Goal: Transaction & Acquisition: Obtain resource

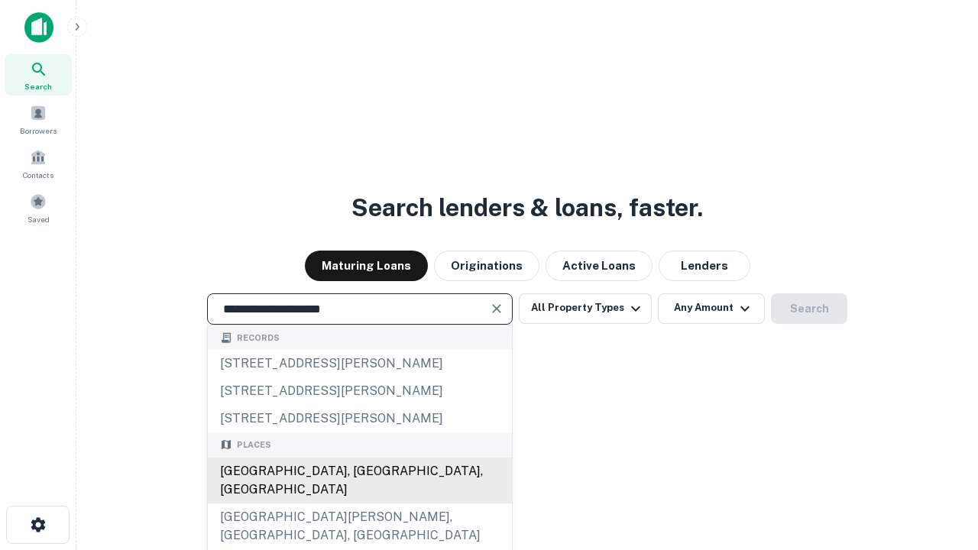
click at [359, 504] on div "[GEOGRAPHIC_DATA], [GEOGRAPHIC_DATA], [GEOGRAPHIC_DATA]" at bounding box center [360, 481] width 304 height 46
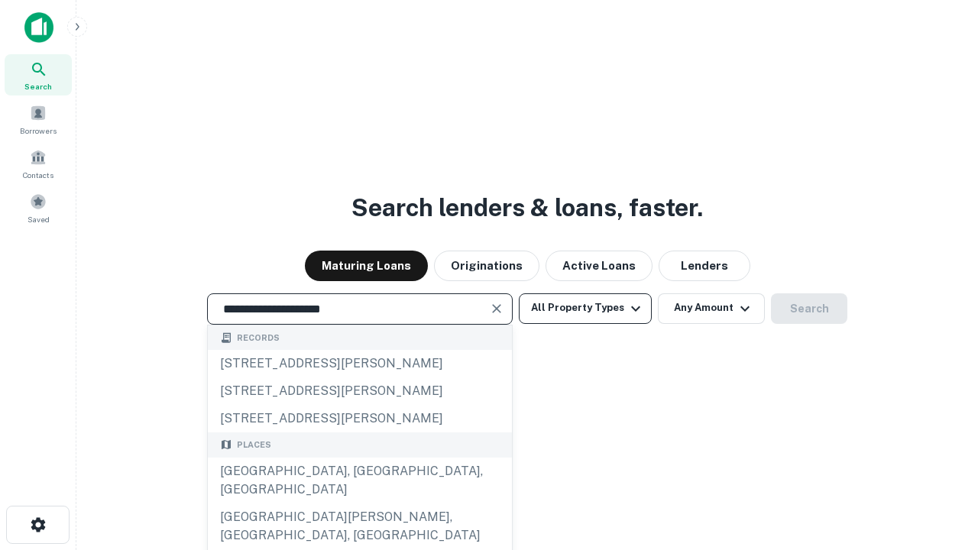
type input "**********"
click at [585, 308] on button "All Property Types" at bounding box center [585, 309] width 133 height 31
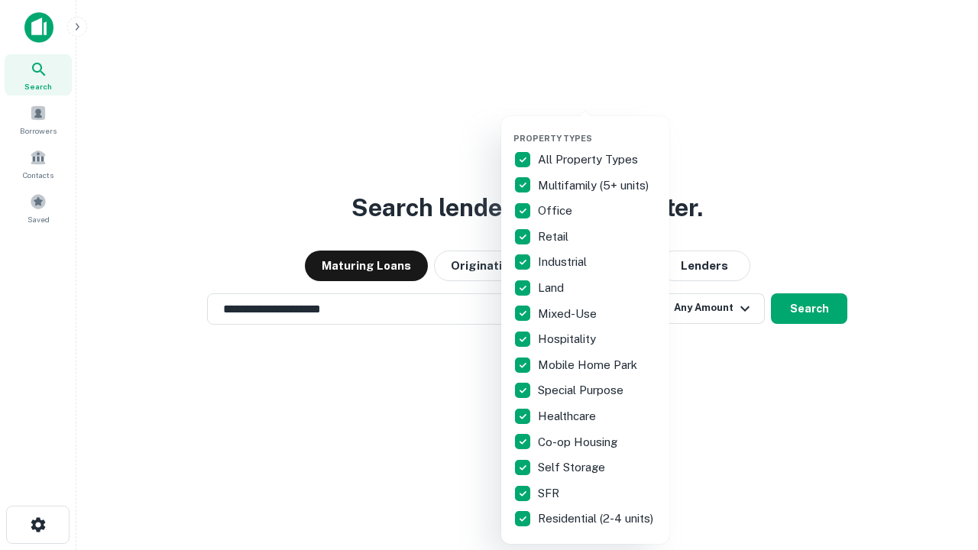
click at [598, 128] on button "button" at bounding box center [598, 128] width 168 height 1
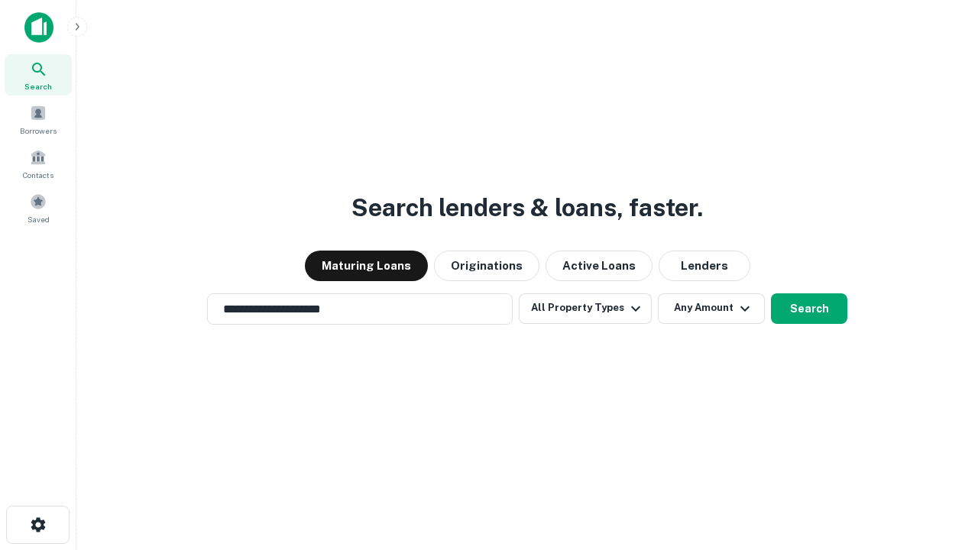
scroll to position [24, 0]
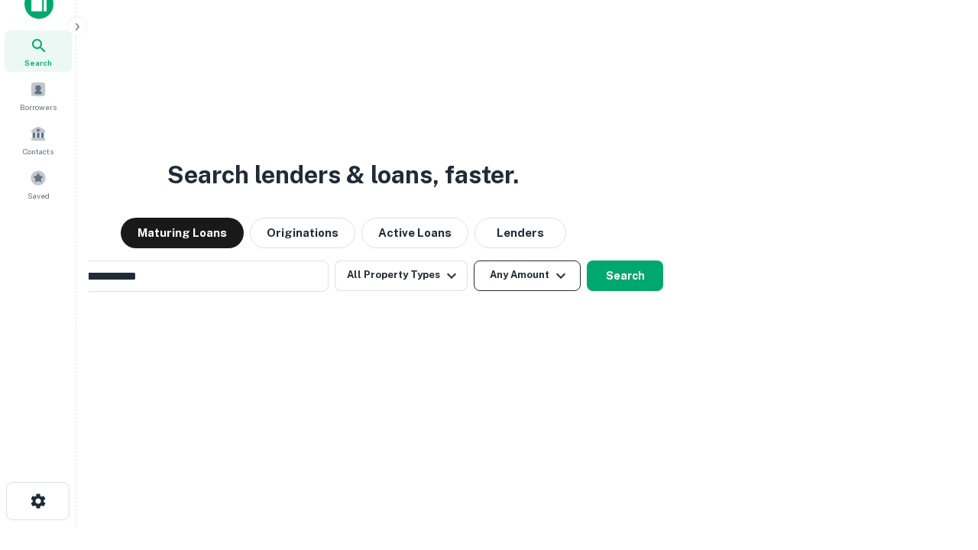
click at [474, 261] on button "Any Amount" at bounding box center [527, 276] width 107 height 31
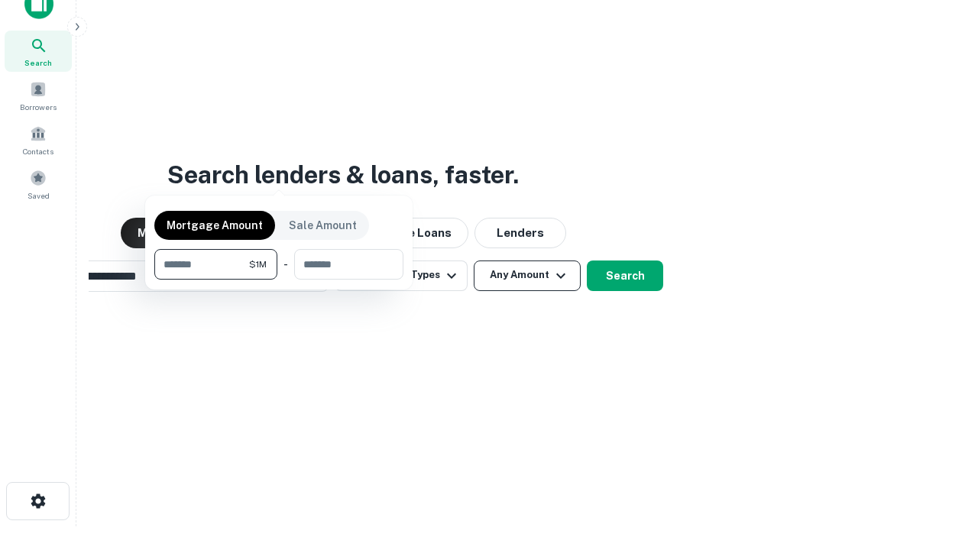
scroll to position [24, 0]
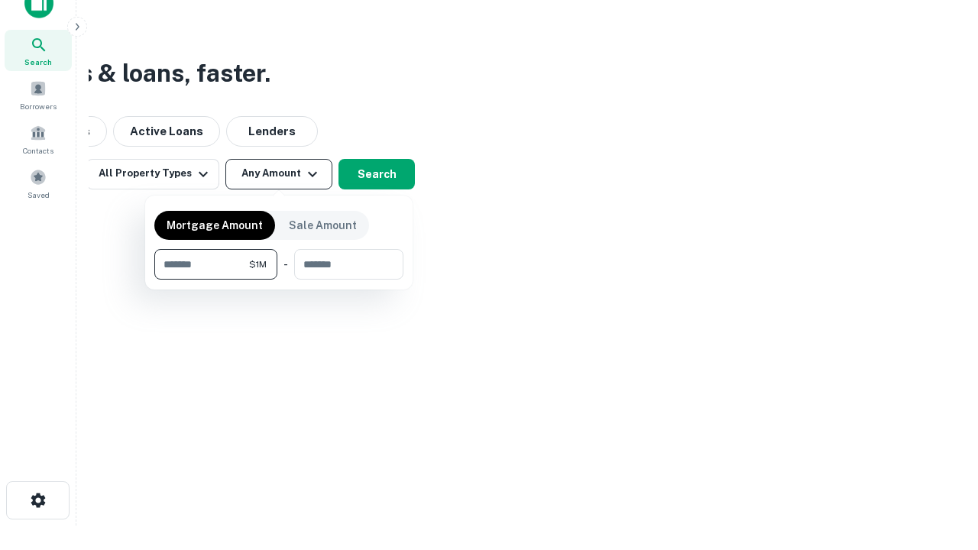
type input "*******"
click at [279, 280] on button "button" at bounding box center [278, 280] width 249 height 1
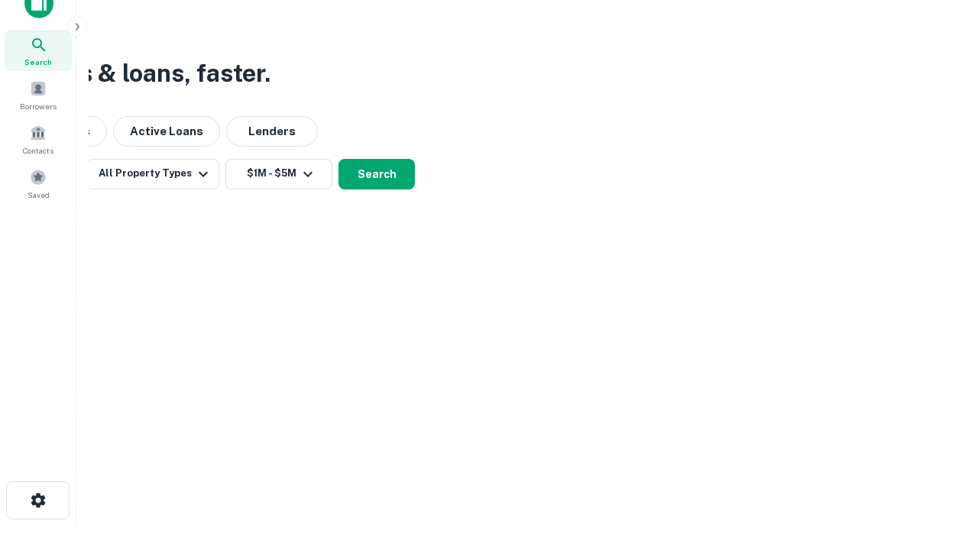
scroll to position [24, 0]
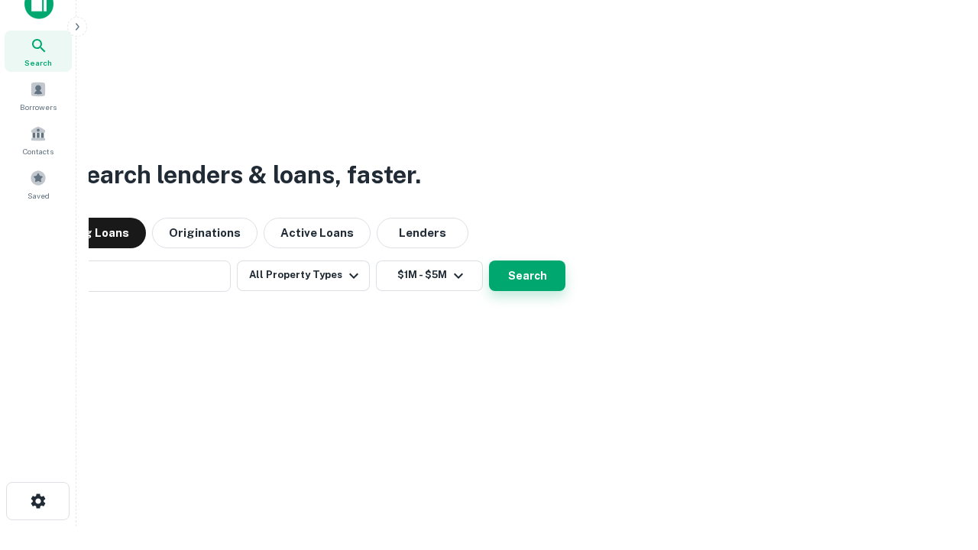
click at [489, 261] on button "Search" at bounding box center [527, 276] width 76 height 31
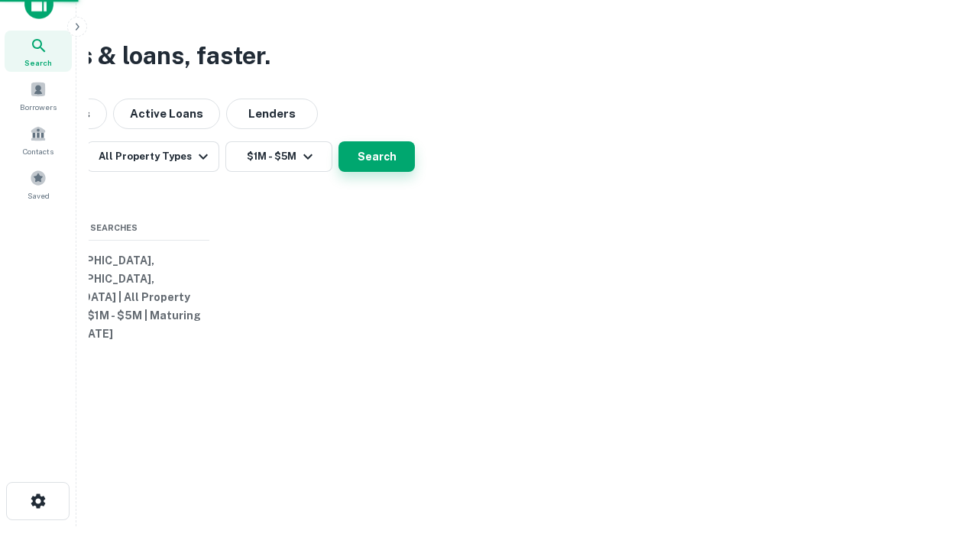
scroll to position [24, 0]
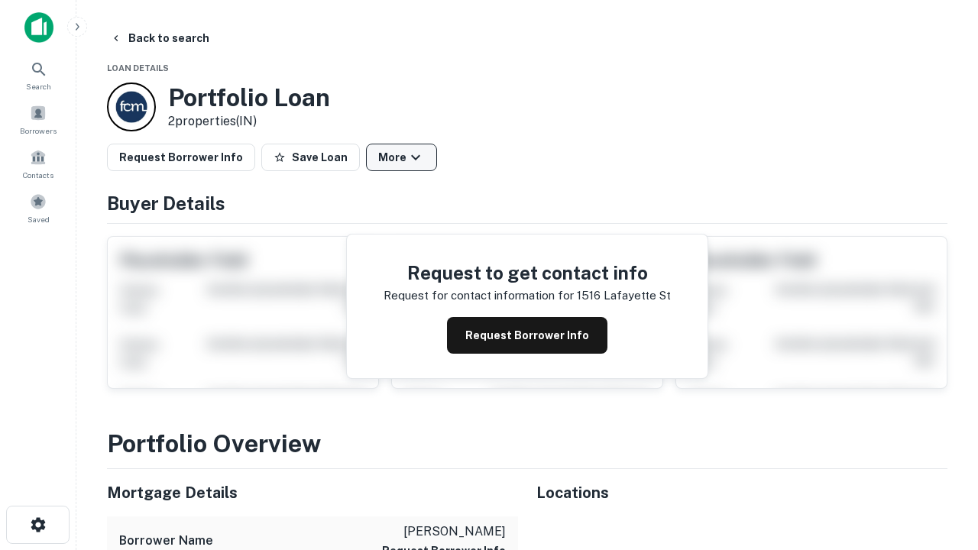
click at [401, 157] on button "More" at bounding box center [401, 158] width 71 height 28
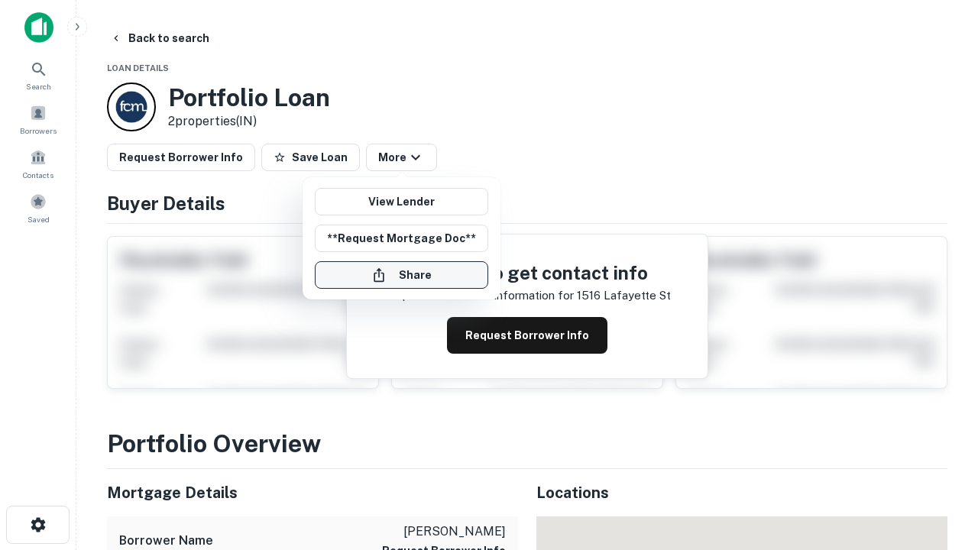
click at [401, 275] on button "Share" at bounding box center [402, 275] width 174 height 28
